Goal: Task Accomplishment & Management: Complete application form

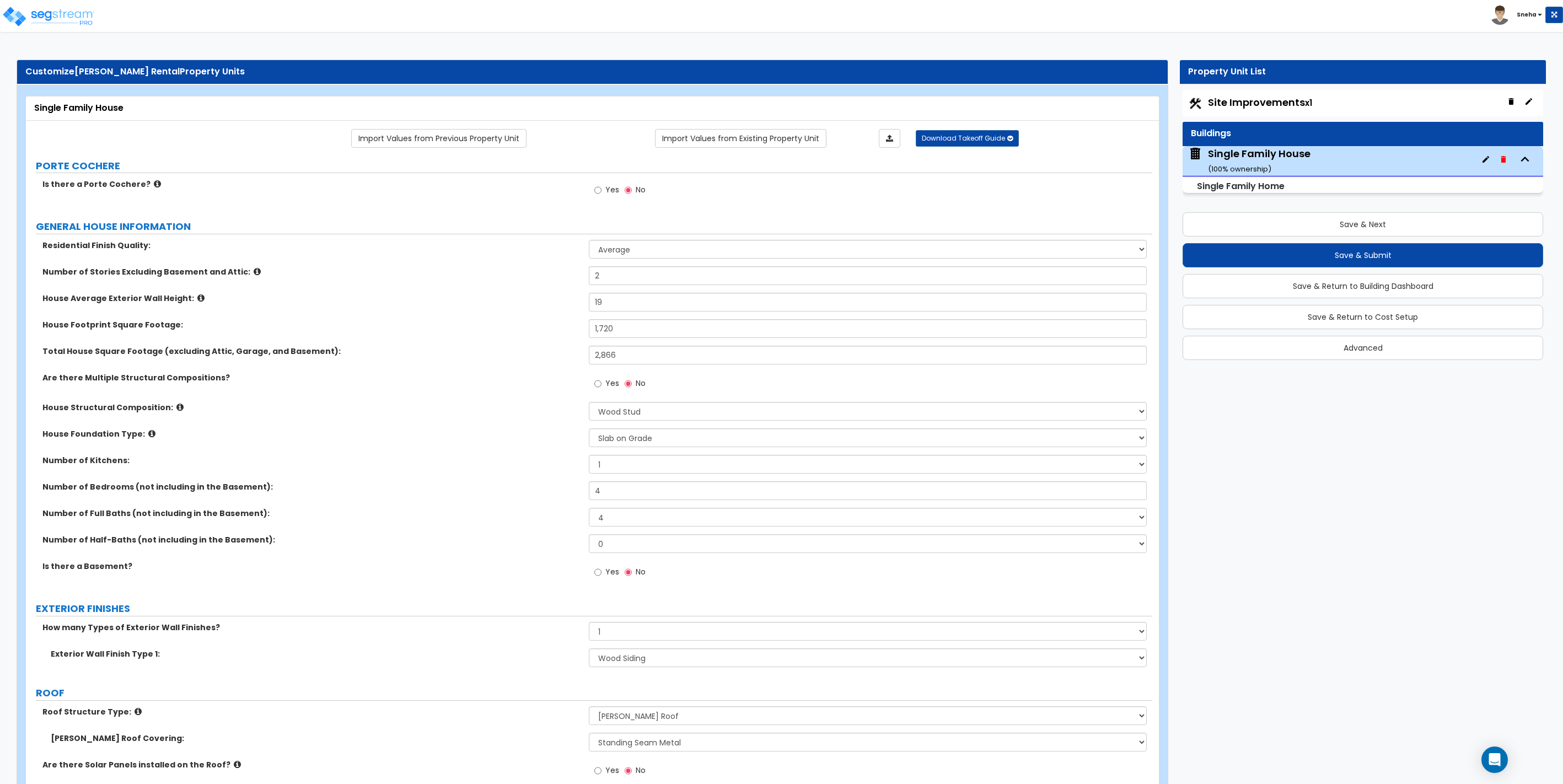
select select "1"
select select "7"
select select "3"
select select "4"
select select "1"
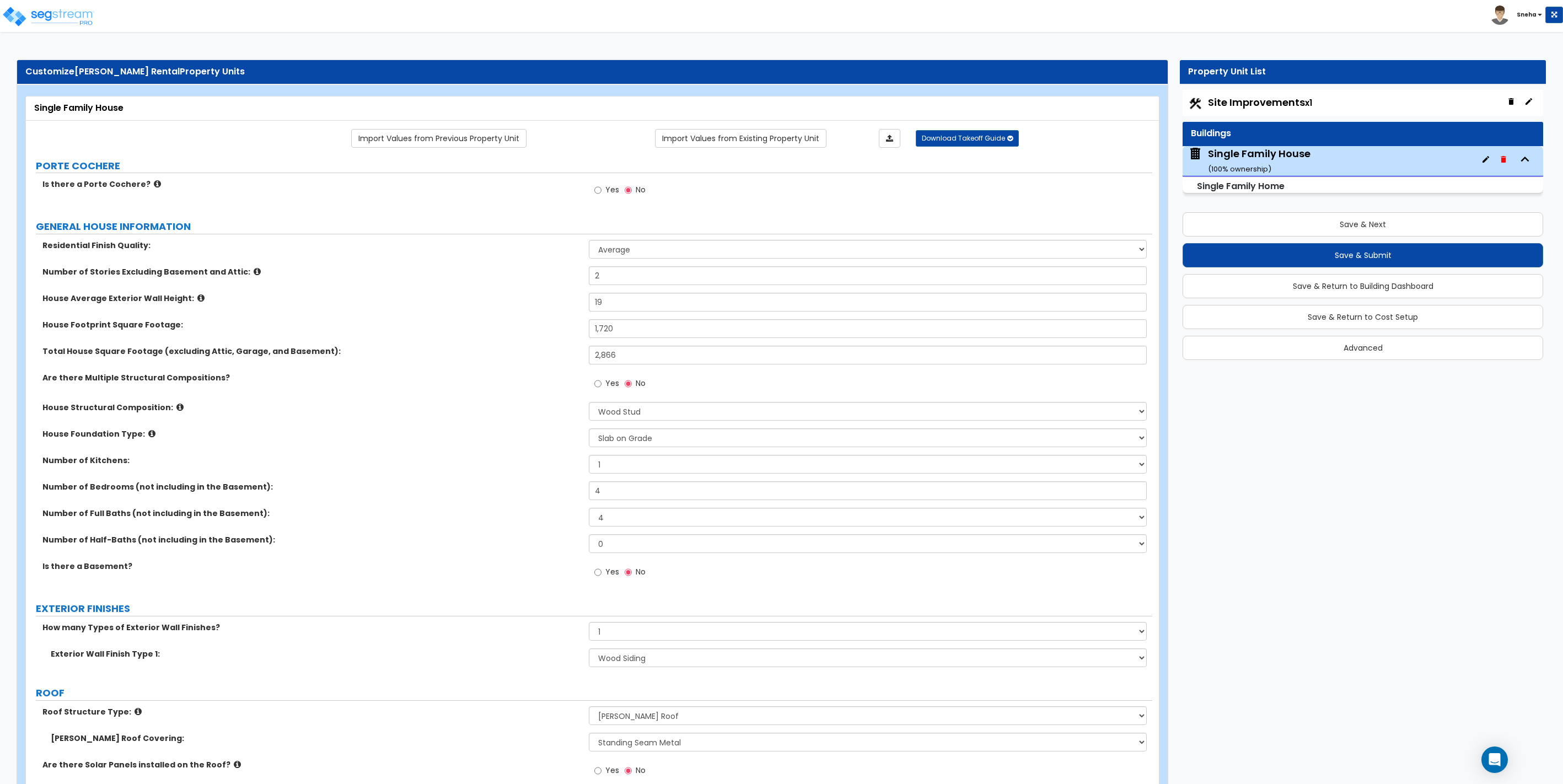
select select "4"
select select "1"
select select "5"
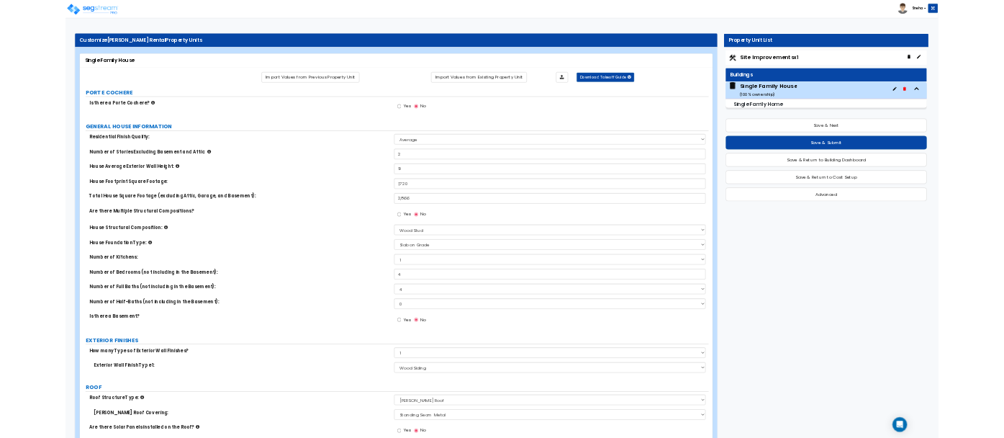
scroll to position [720, 0]
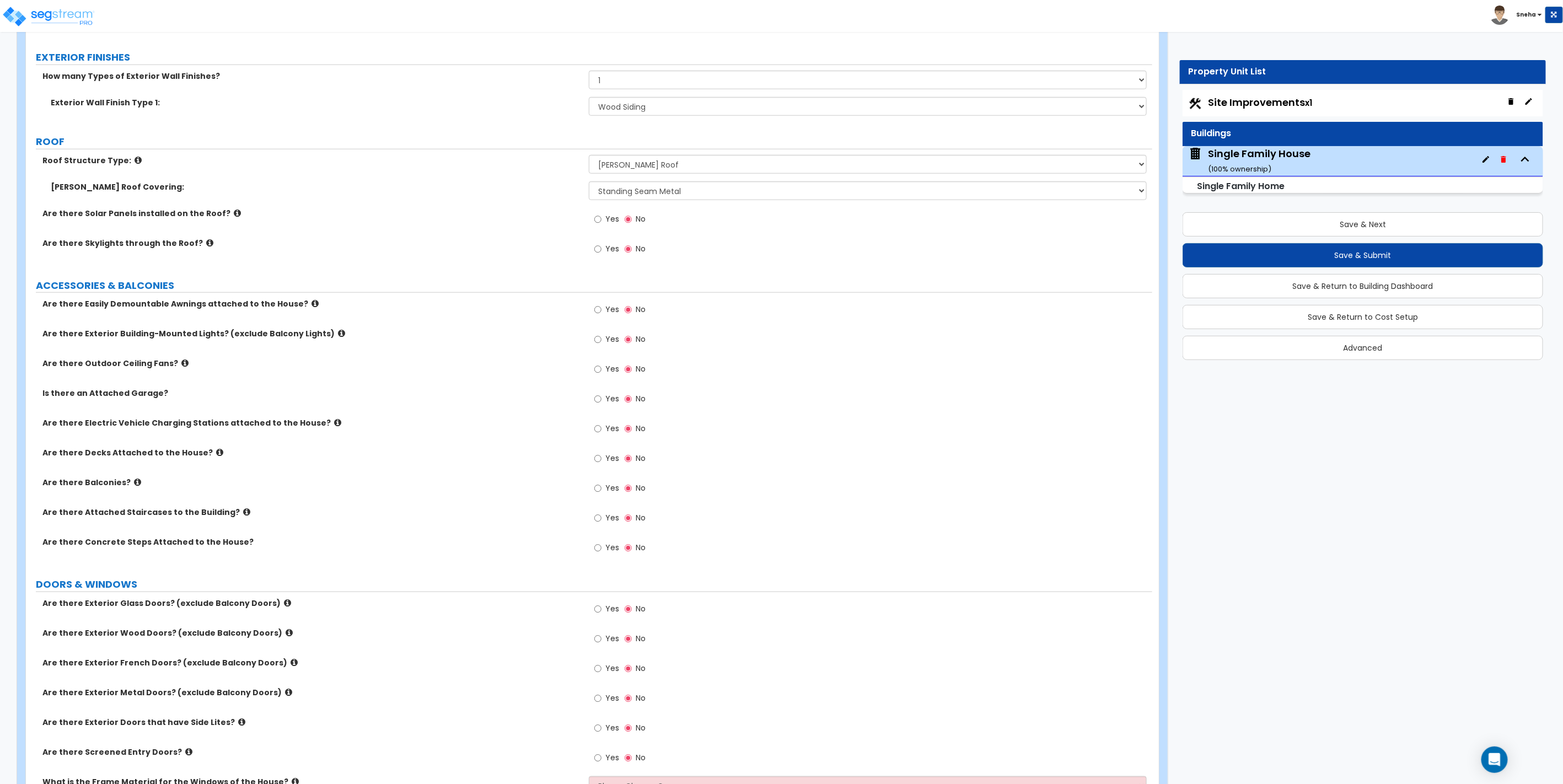
click at [431, 195] on div "[PERSON_NAME] Roof Covering: Please Choose One Asphalt Shingle Clay Tile Wood S…" at bounding box center [589, 194] width 1126 height 27
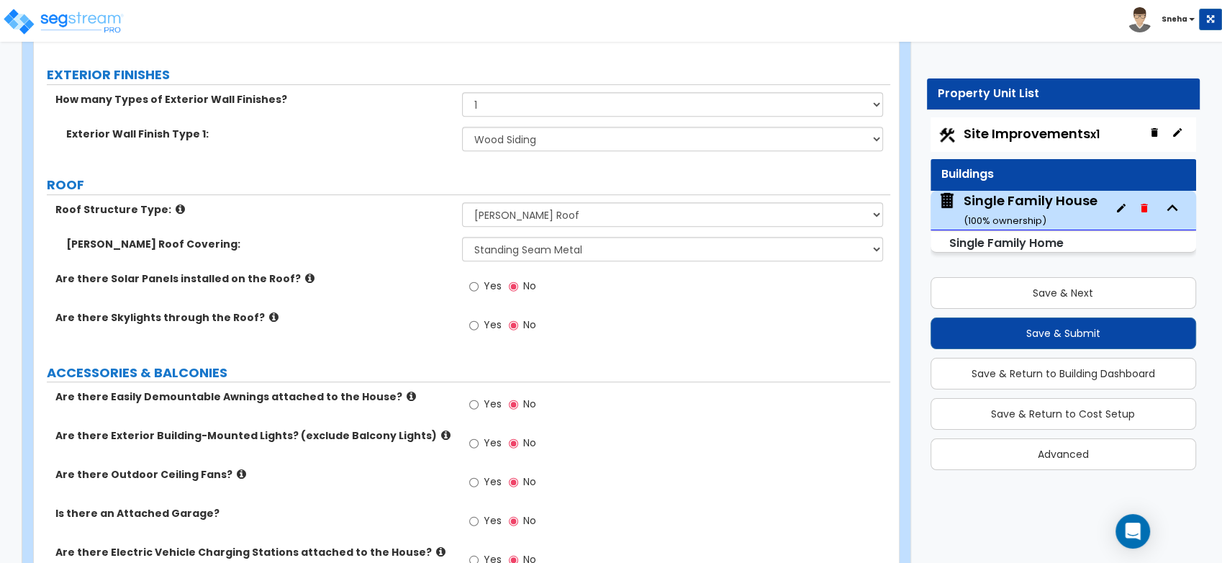
click at [388, 341] on div "Are there Skylights through the Roof? Yes No" at bounding box center [462, 329] width 857 height 39
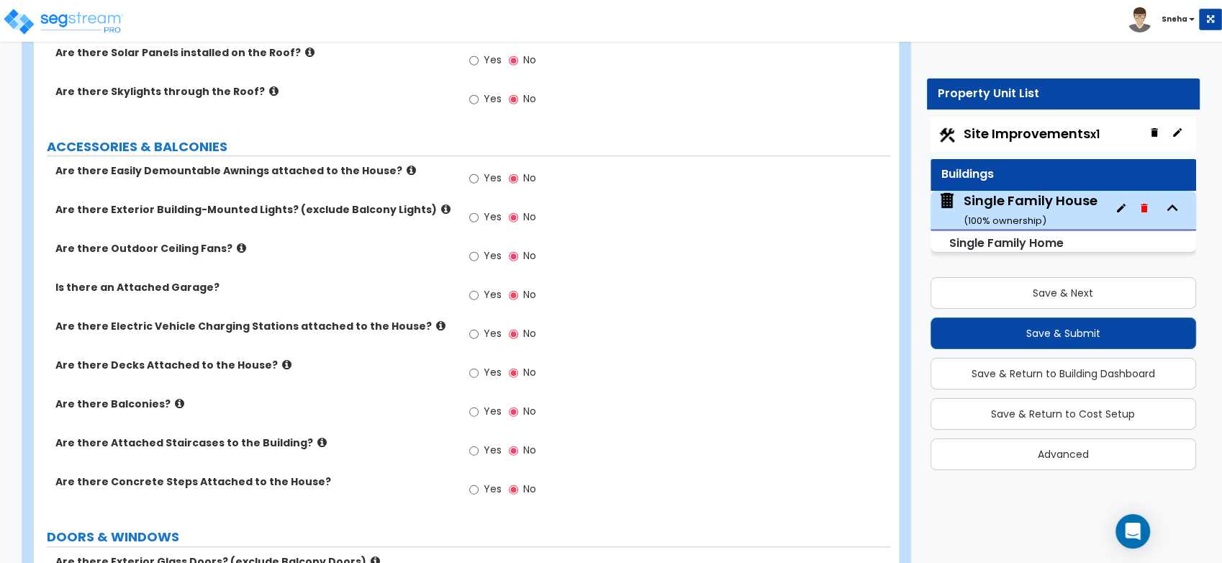
scroll to position [1040, 0]
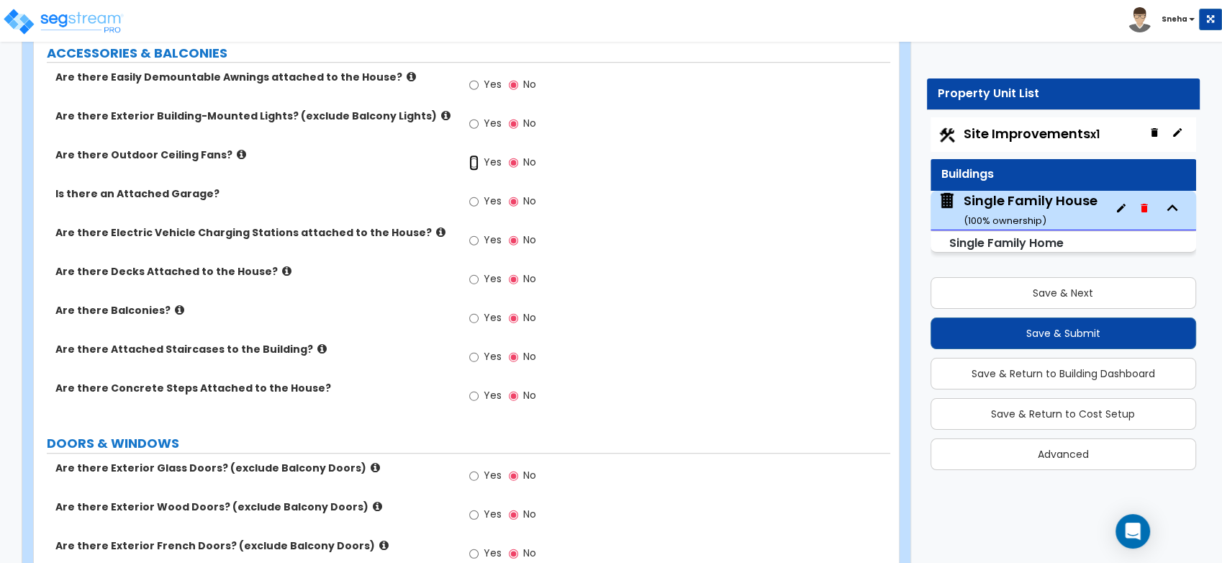
click at [476, 161] on input "Yes" at bounding box center [473, 163] width 9 height 16
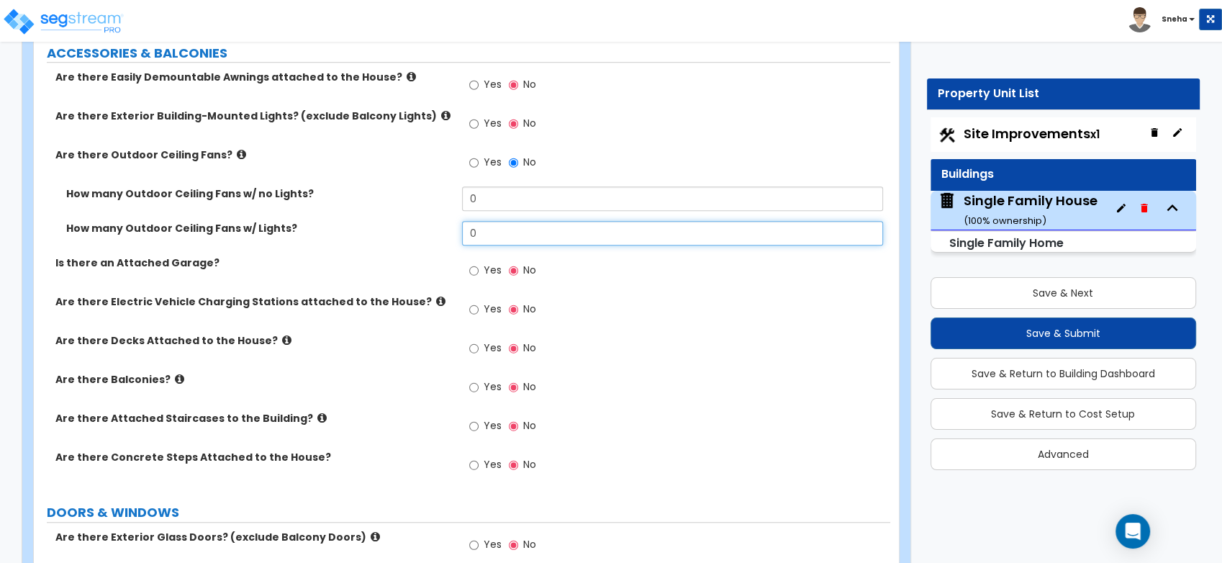
drag, startPoint x: 503, startPoint y: 224, endPoint x: 454, endPoint y: 225, distance: 49.0
click at [454, 225] on div "How many Outdoor Ceiling Fans w/ Lights? 0" at bounding box center [462, 238] width 857 height 35
type input "2"
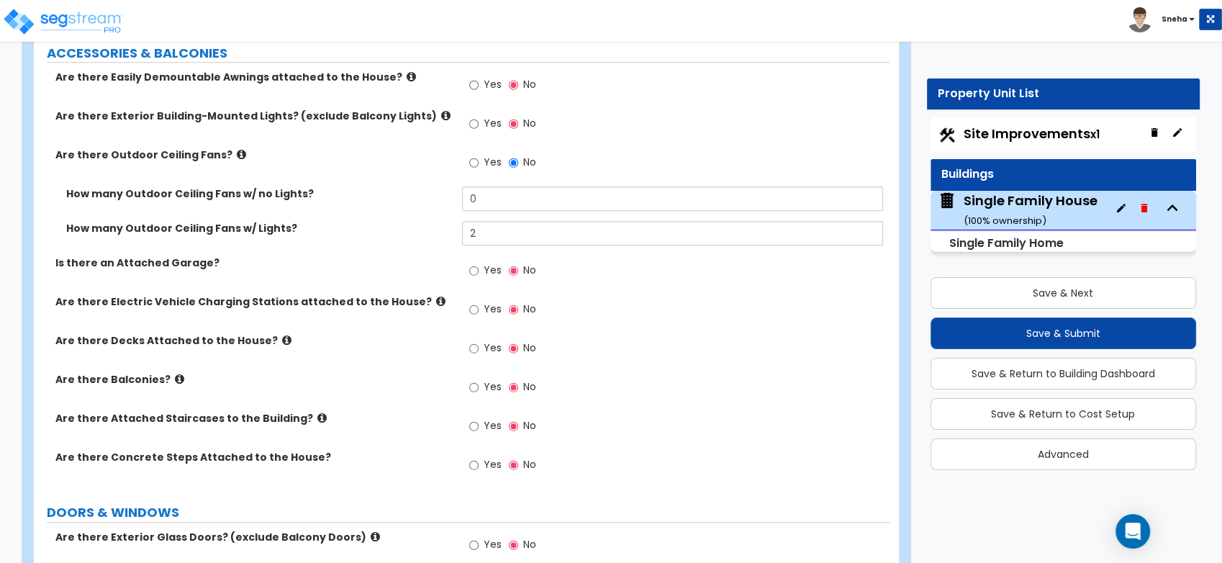
click at [454, 225] on div "How many Outdoor Ceiling Fans w/ Lights?" at bounding box center [248, 228] width 428 height 14
click at [474, 387] on input "Yes" at bounding box center [473, 387] width 9 height 16
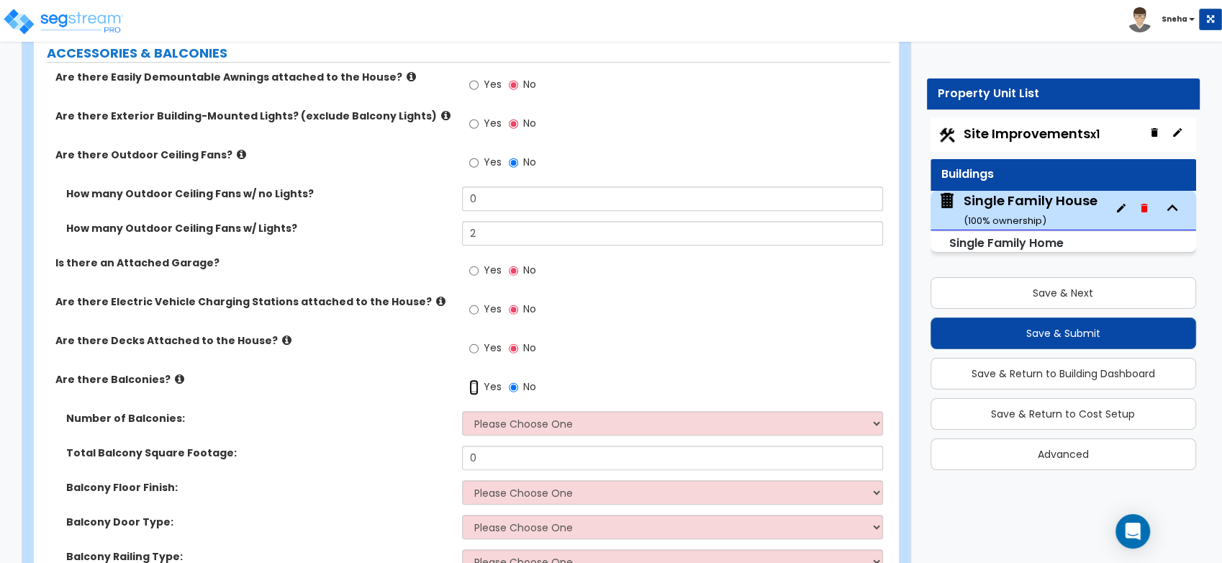
scroll to position [1279, 0]
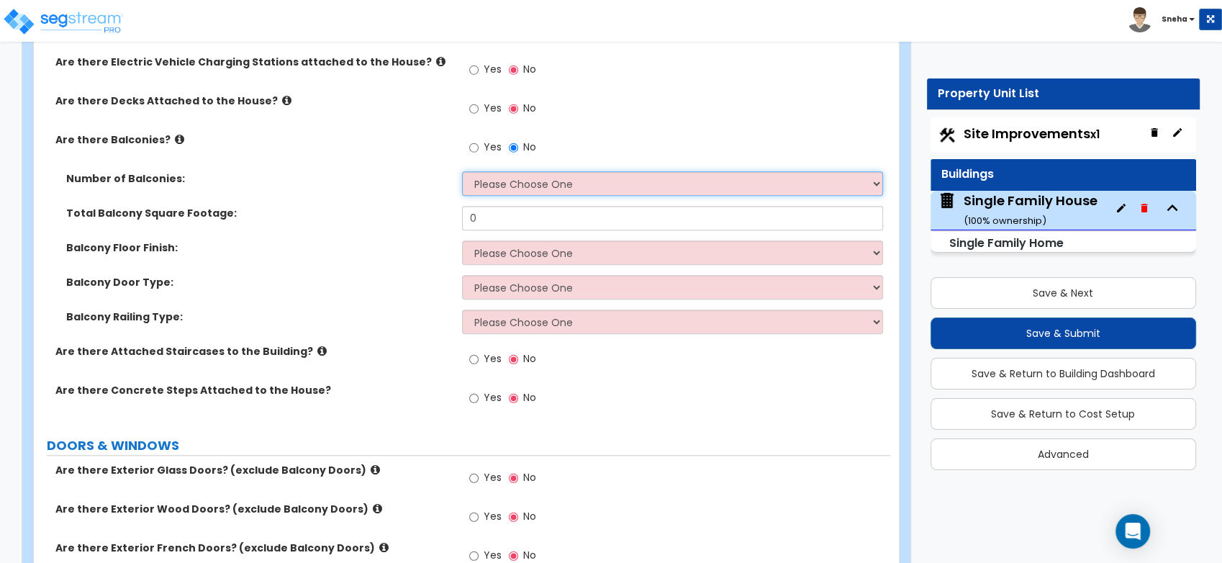
click at [511, 187] on select "Please Choose One 1 2 3 4 5" at bounding box center [672, 183] width 421 height 24
select select "1"
click at [462, 171] on select "Please Choose One 1 2 3 4 5" at bounding box center [672, 183] width 421 height 24
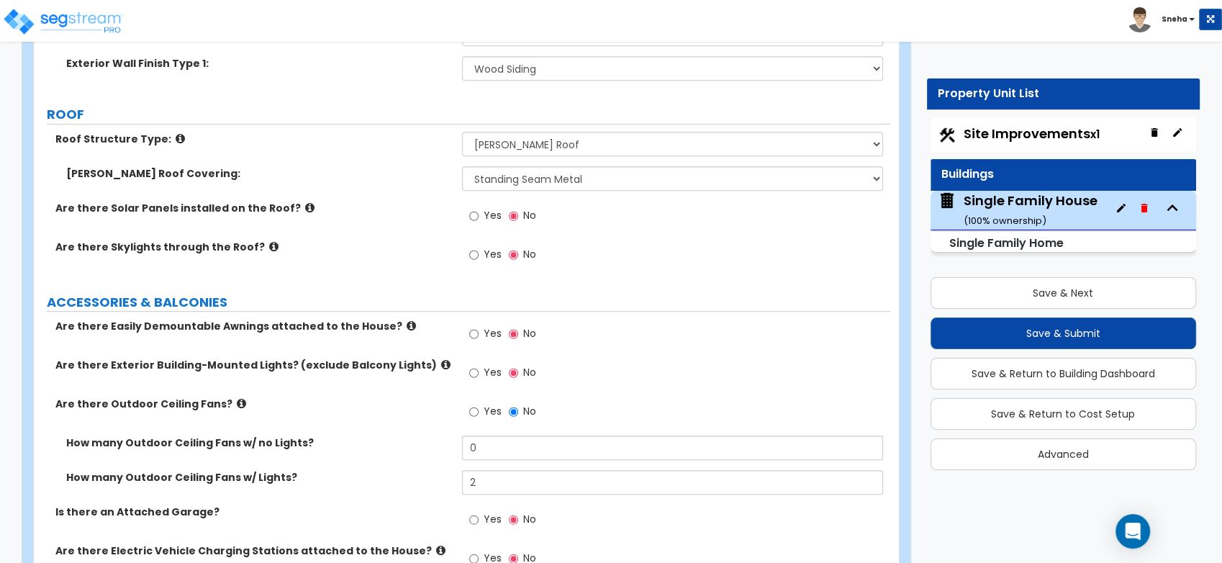
scroll to position [720, 0]
